Goal: Task Accomplishment & Management: Complete application form

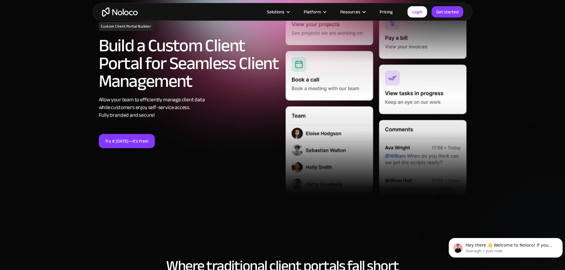
scroll to position [59, 0]
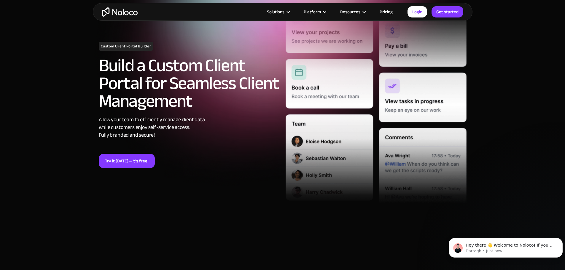
click at [383, 10] on link "Pricing" at bounding box center [386, 12] width 28 height 8
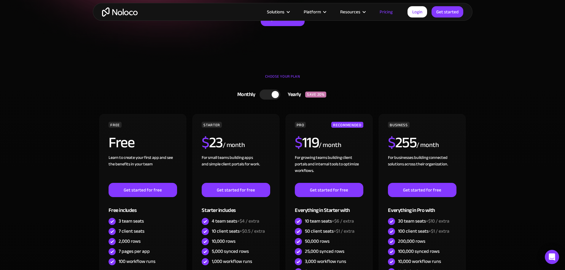
scroll to position [198, 0]
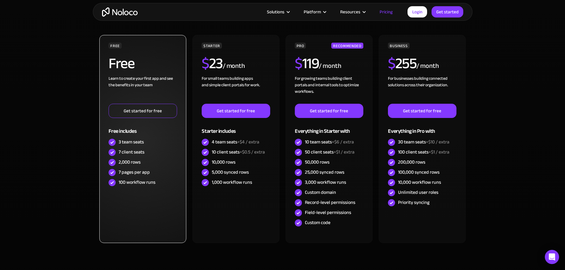
click at [159, 109] on link "Get started for free" at bounding box center [143, 111] width 68 height 14
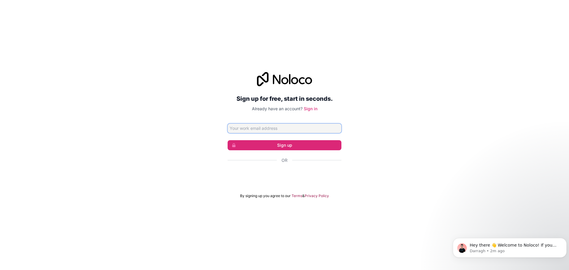
click at [273, 128] on input "Email address" at bounding box center [285, 128] width 114 height 9
type input "sales@golfballrecycling.com.au"
click at [282, 145] on button "Sign up" at bounding box center [285, 145] width 114 height 10
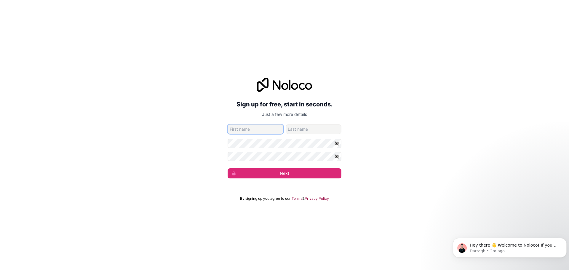
click at [262, 128] on input "given-name" at bounding box center [256, 129] width 56 height 9
type input "Golf Ball"
type input "Recycling"
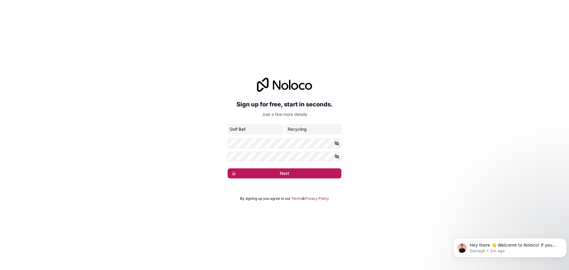
click at [286, 172] on button "Next" at bounding box center [285, 173] width 114 height 10
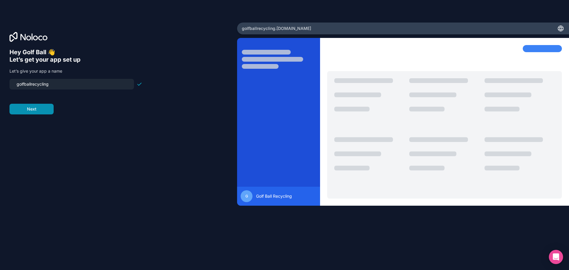
click at [47, 110] on button "Next" at bounding box center [31, 109] width 44 height 11
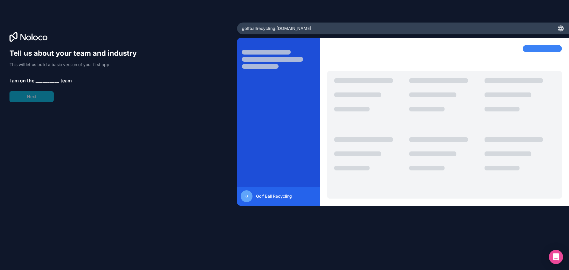
click at [49, 82] on span "__________" at bounding box center [48, 80] width 24 height 7
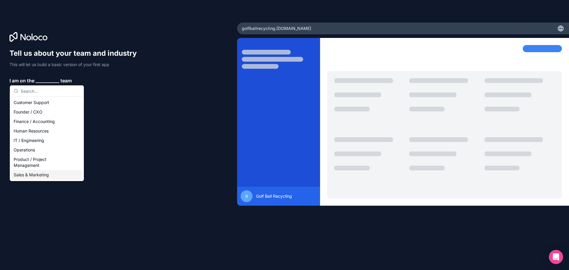
click at [42, 174] on div "Sales & Marketing" at bounding box center [46, 174] width 71 height 9
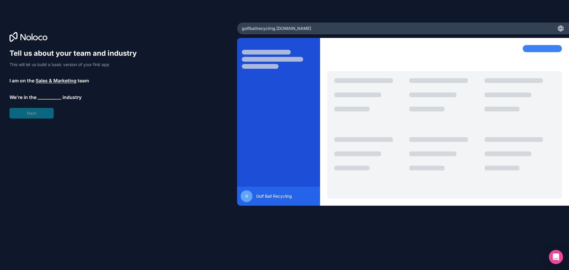
click at [47, 95] on span "__________" at bounding box center [50, 97] width 24 height 7
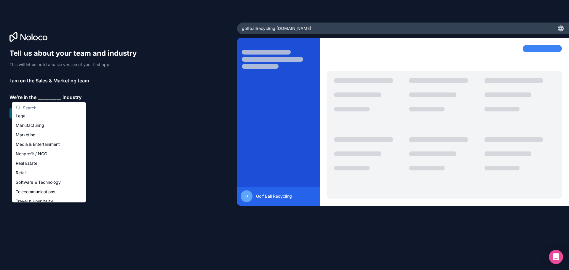
scroll to position [122, 0]
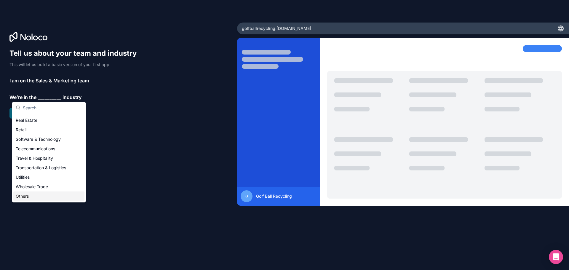
click at [41, 196] on div "Others" at bounding box center [48, 196] width 71 height 9
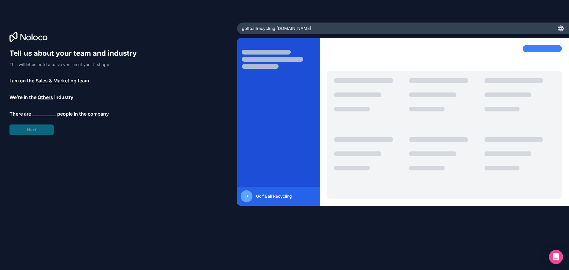
click at [39, 111] on span "__________" at bounding box center [44, 113] width 24 height 7
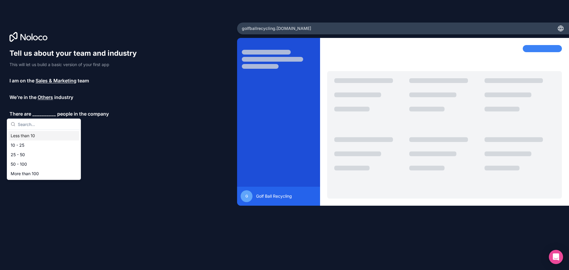
click at [39, 134] on div "Less than 10" at bounding box center [43, 135] width 71 height 9
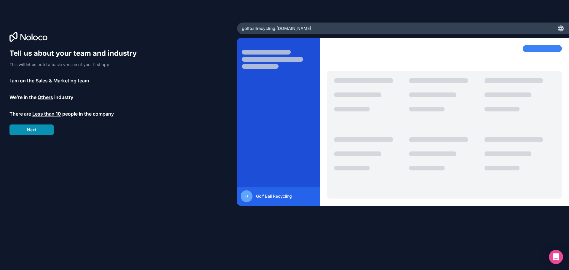
click at [44, 128] on button "Next" at bounding box center [31, 130] width 44 height 11
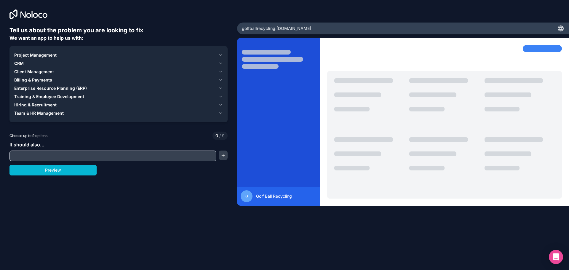
click at [219, 70] on icon "button" at bounding box center [221, 71] width 4 height 5
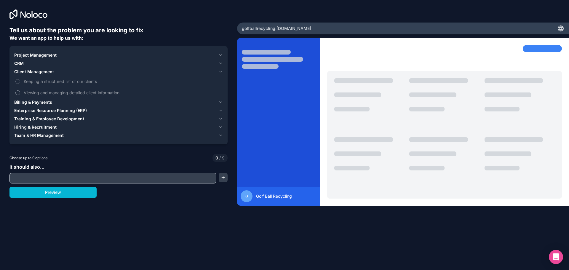
click at [66, 89] on label "Viewing and managing detailed client information" at bounding box center [118, 92] width 209 height 11
click at [20, 90] on button "Viewing and managing detailed client information" at bounding box center [17, 92] width 5 height 5
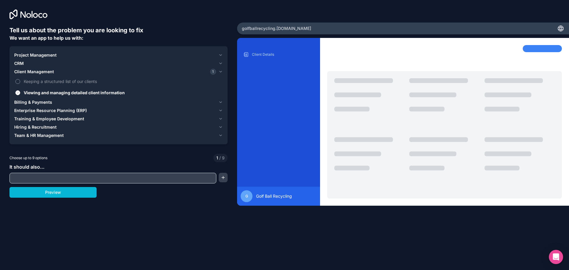
click at [71, 81] on span "Keeping a structured list of our clients" at bounding box center [123, 81] width 198 height 6
click at [20, 81] on button "Keeping a structured list of our clients" at bounding box center [17, 81] width 5 height 5
click at [222, 63] on icon "button" at bounding box center [221, 63] width 4 height 5
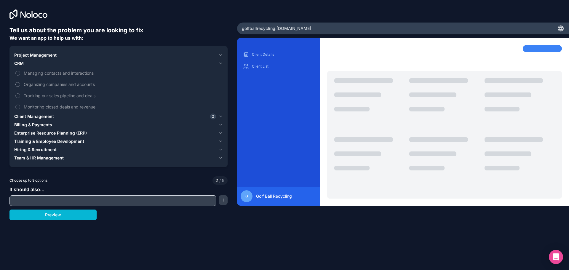
click at [79, 82] on span "Organizing companies and accounts" at bounding box center [123, 84] width 198 height 6
click at [20, 82] on button "Organizing companies and accounts" at bounding box center [17, 84] width 5 height 5
click at [82, 94] on span "Tracking our sales pipeline and deals" at bounding box center [123, 96] width 198 height 6
click at [20, 94] on button "Tracking our sales pipeline and deals" at bounding box center [17, 95] width 5 height 5
click at [84, 94] on span "Tracking our sales pipeline and deals" at bounding box center [123, 96] width 198 height 6
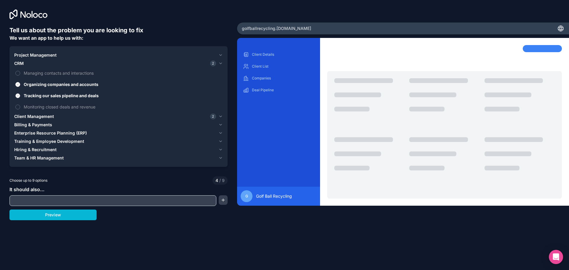
click at [20, 94] on button "Tracking our sales pipeline and deals" at bounding box center [17, 95] width 5 height 5
click at [221, 53] on icon "button" at bounding box center [221, 55] width 4 height 5
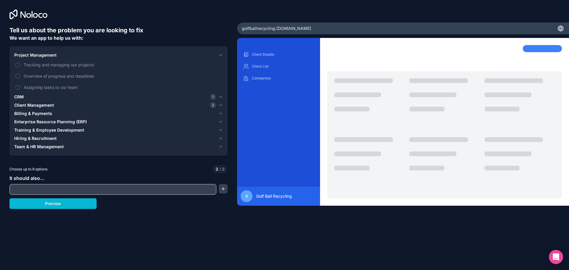
click at [49, 104] on span "Client Management" at bounding box center [34, 105] width 40 height 6
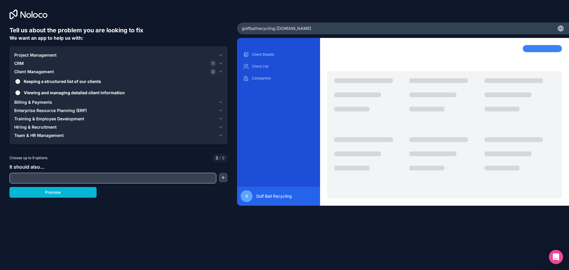
click at [49, 103] on span "Billing & Payments" at bounding box center [33, 102] width 38 height 6
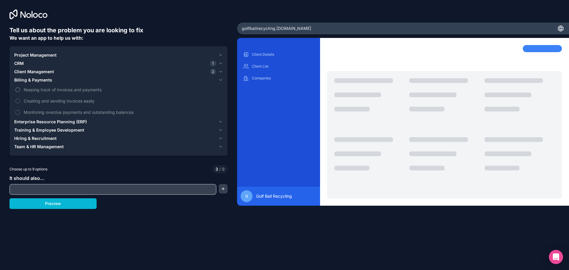
click at [80, 88] on span "Keeping track of invoices and payments" at bounding box center [123, 90] width 198 height 6
click at [20, 88] on button "Keeping track of invoices and payments" at bounding box center [17, 89] width 5 height 5
click at [77, 98] on span "Creating and sending invoices easily" at bounding box center [123, 101] width 198 height 6
click at [20, 99] on button "Creating and sending invoices easily" at bounding box center [17, 101] width 5 height 5
click at [78, 112] on span "Monitoring overdue payments and outstanding balances" at bounding box center [123, 112] width 198 height 6
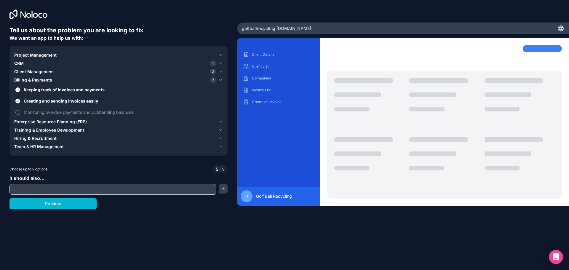
click at [20, 112] on button "Monitoring overdue payments and outstanding balances" at bounding box center [17, 112] width 5 height 5
click at [70, 128] on span "Training & Employee Development" at bounding box center [49, 130] width 70 height 6
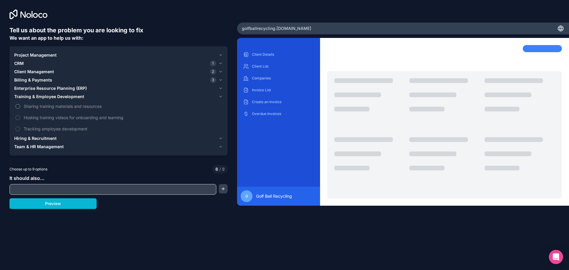
click at [88, 107] on span "Sharing training materials and resources" at bounding box center [123, 106] width 198 height 6
click at [20, 107] on button "Sharing training materials and resources" at bounding box center [17, 106] width 5 height 5
click at [86, 113] on label "Hosting training videos for onboarding and learning" at bounding box center [118, 117] width 209 height 11
click at [20, 115] on button "Hosting training videos for onboarding and learning" at bounding box center [17, 117] width 5 height 5
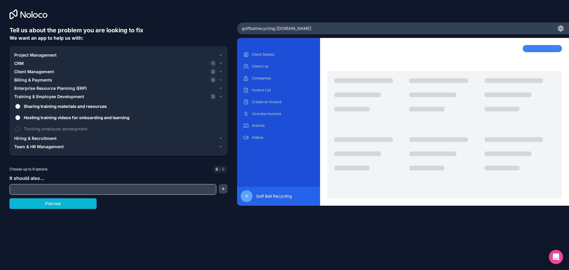
click at [80, 137] on div "Hiring & Recruitment" at bounding box center [115, 139] width 202 height 6
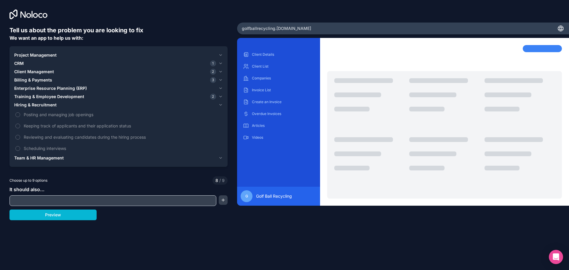
click at [79, 159] on div "Team & HR Management" at bounding box center [115, 158] width 202 height 6
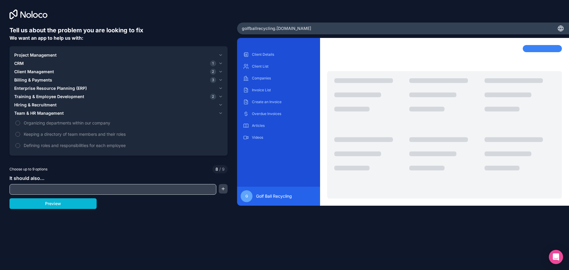
click at [86, 195] on div "Tell us about the problem you are looking to fix We want an app to help us with…" at bounding box center [118, 120] width 218 height 189
click at [89, 192] on input "text" at bounding box center [113, 189] width 204 height 8
click at [220, 188] on button "button" at bounding box center [223, 188] width 9 height 9
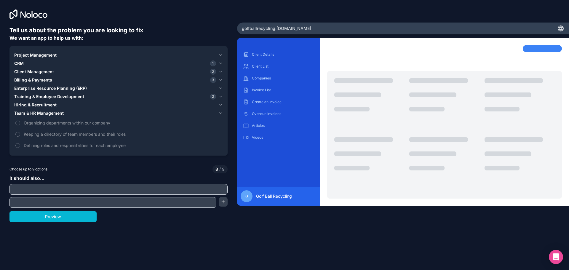
click at [209, 188] on input "text" at bounding box center [118, 189] width 215 height 8
click at [66, 191] on input "text" at bounding box center [118, 189] width 215 height 8
type input "Host documents for client's to find easily"
click at [69, 203] on input "text" at bounding box center [113, 202] width 204 height 8
type input "Have a section for contractor tasks"
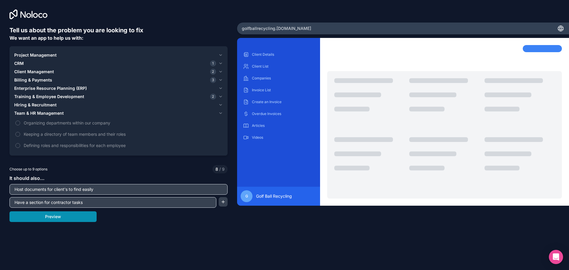
click at [65, 219] on button "Preview" at bounding box center [52, 216] width 87 height 11
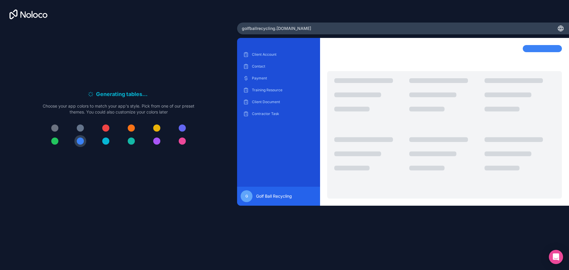
click at [56, 140] on div at bounding box center [54, 141] width 7 height 7
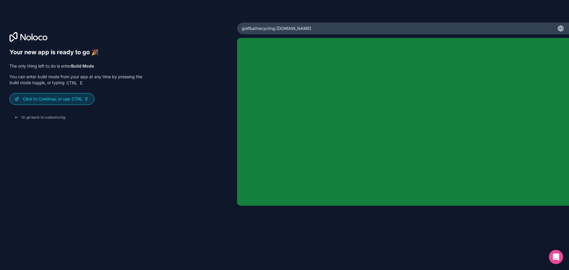
click at [76, 96] on div "Click to Continue, or use Ctrl E" at bounding box center [52, 98] width 85 height 11
